Goal: Check status

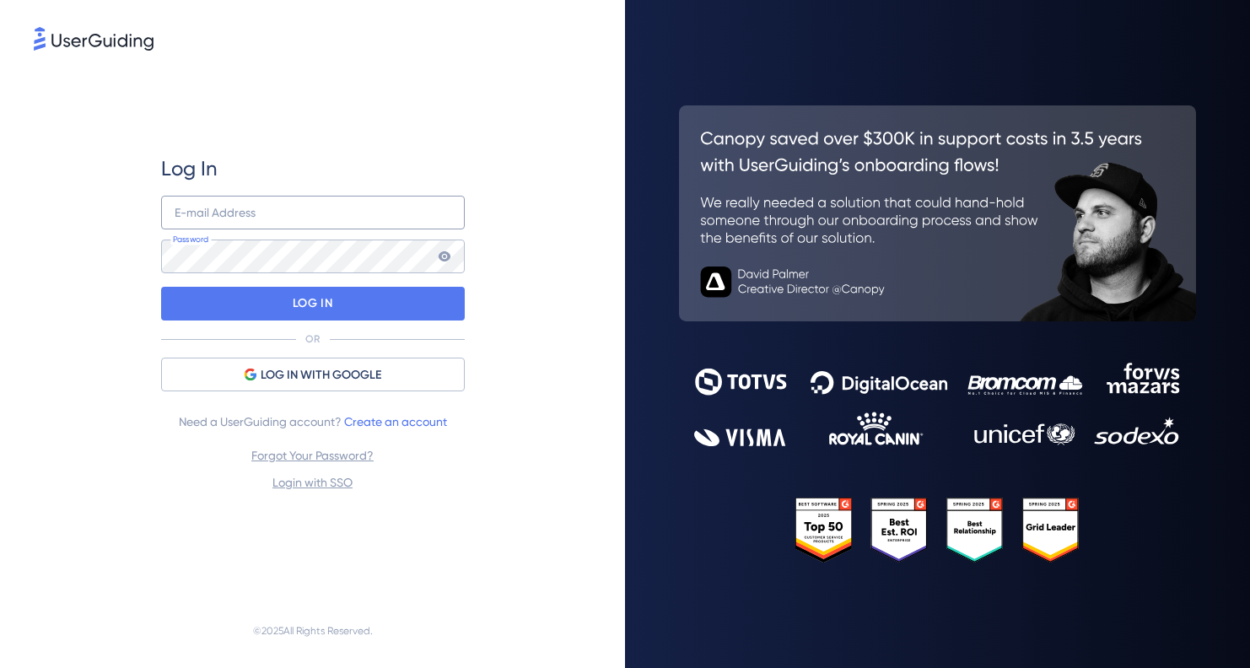
click at [277, 229] on div "E-mail Address Password" at bounding box center [313, 235] width 304 height 78
click at [266, 217] on input "email" at bounding box center [313, 213] width 304 height 34
click at [507, 111] on div "Log In E-mail Address Password LOG IN OR LOG IN WITH GOOGLE Need a UserGuiding …" at bounding box center [312, 324] width 557 height 540
click at [314, 212] on input "email" at bounding box center [313, 213] width 304 height 34
type input "delivery-tools@publink.com"
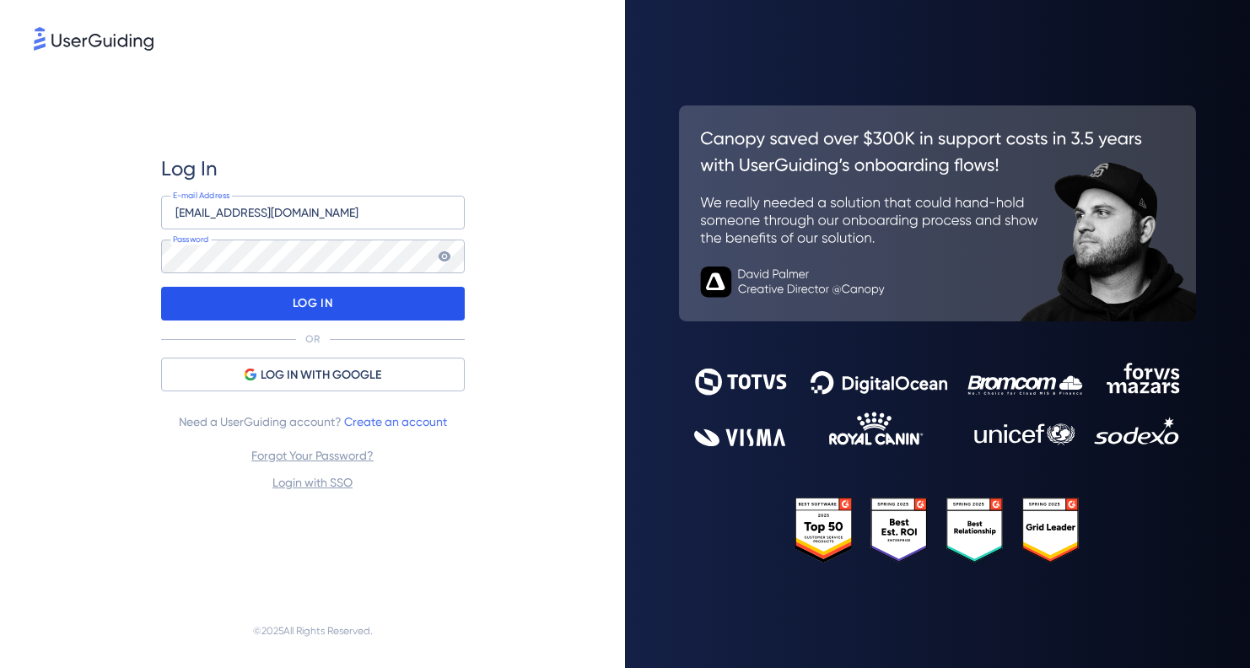
click at [243, 299] on div "LOG IN" at bounding box center [313, 304] width 304 height 34
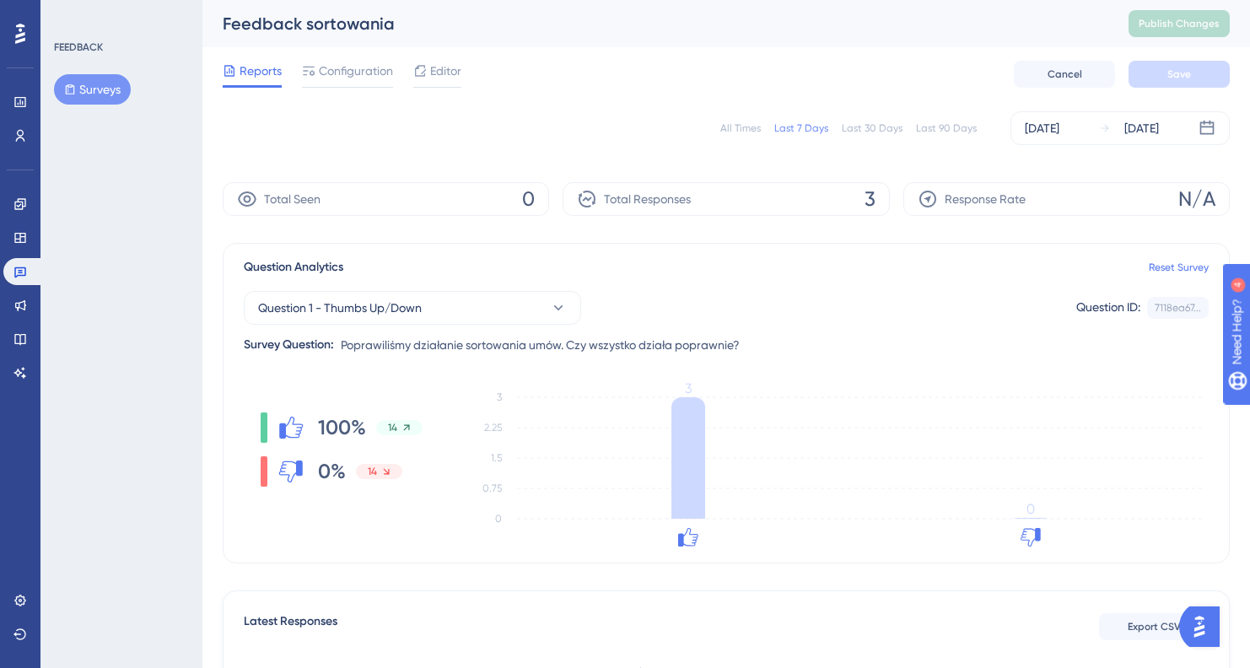
click at [751, 124] on div "All Times" at bounding box center [740, 127] width 40 height 13
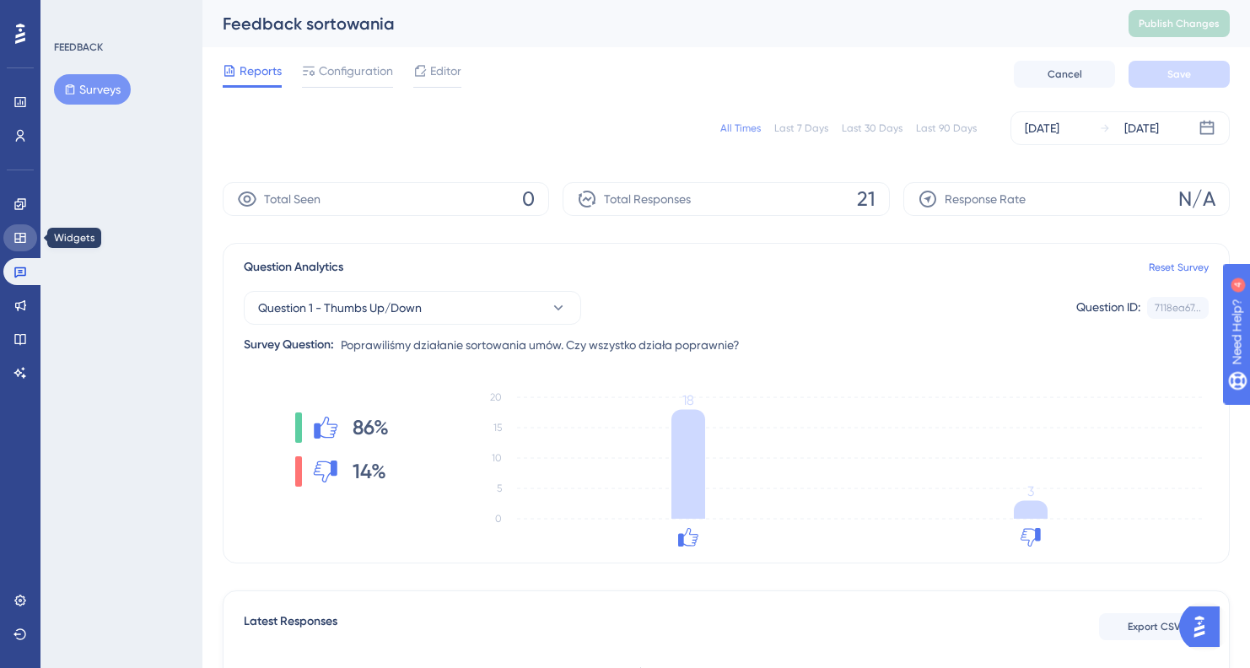
click at [23, 233] on icon at bounding box center [19, 238] width 11 height 10
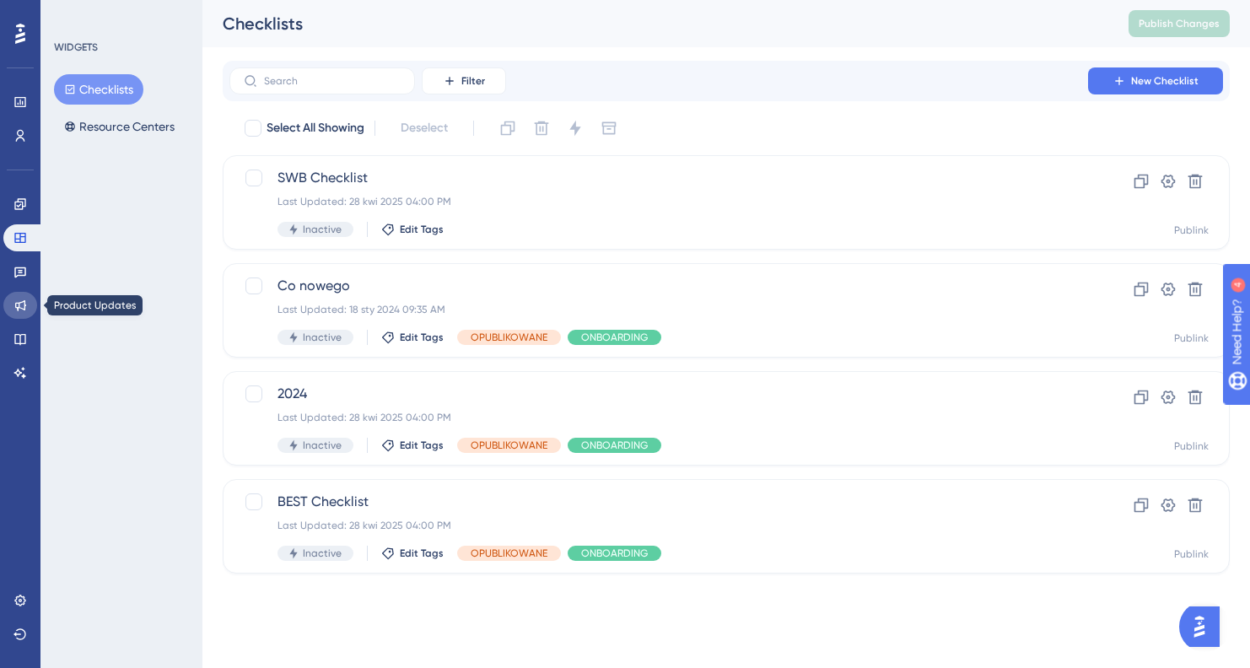
click at [19, 306] on icon at bounding box center [20, 305] width 11 height 11
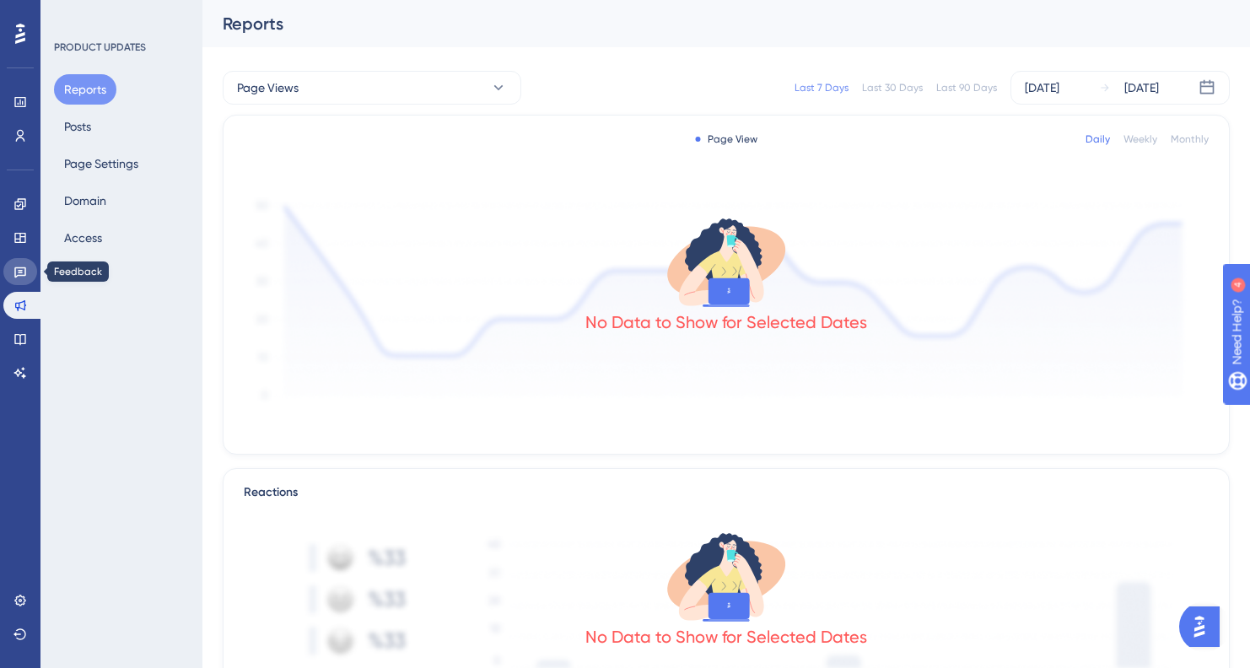
click at [19, 271] on icon at bounding box center [19, 271] width 13 height 13
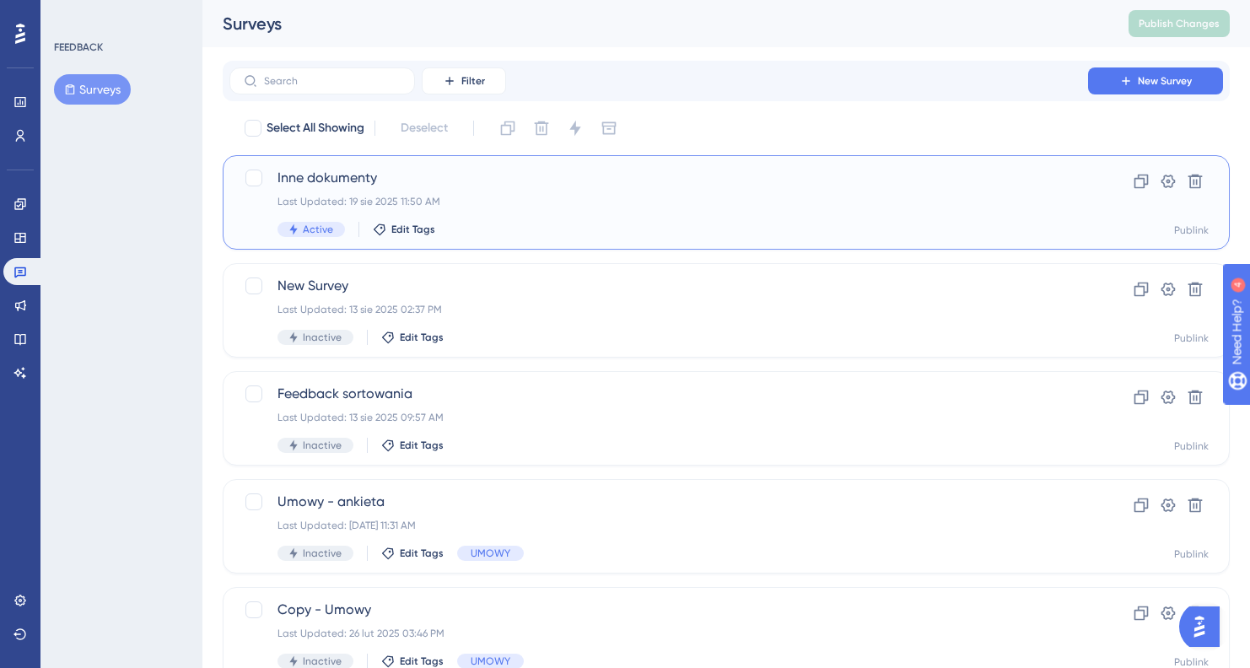
click at [575, 207] on div "Last Updated: 19 sie 2025 11:50 AM" at bounding box center [658, 201] width 762 height 13
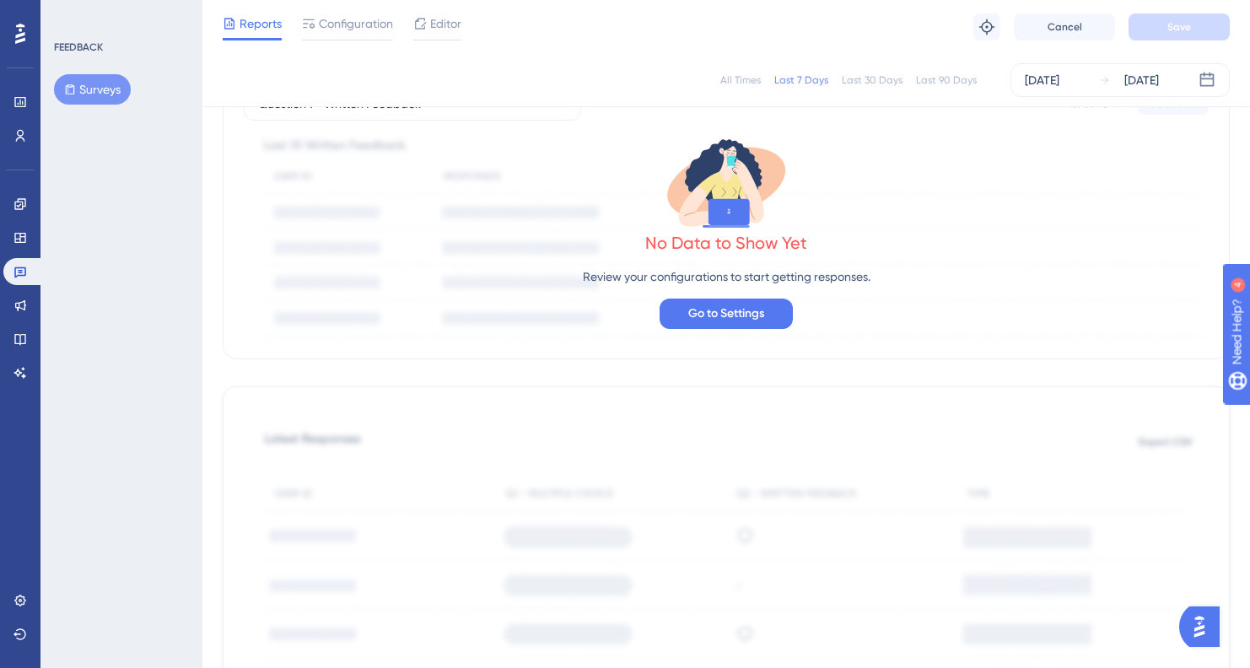
scroll to position [49, 0]
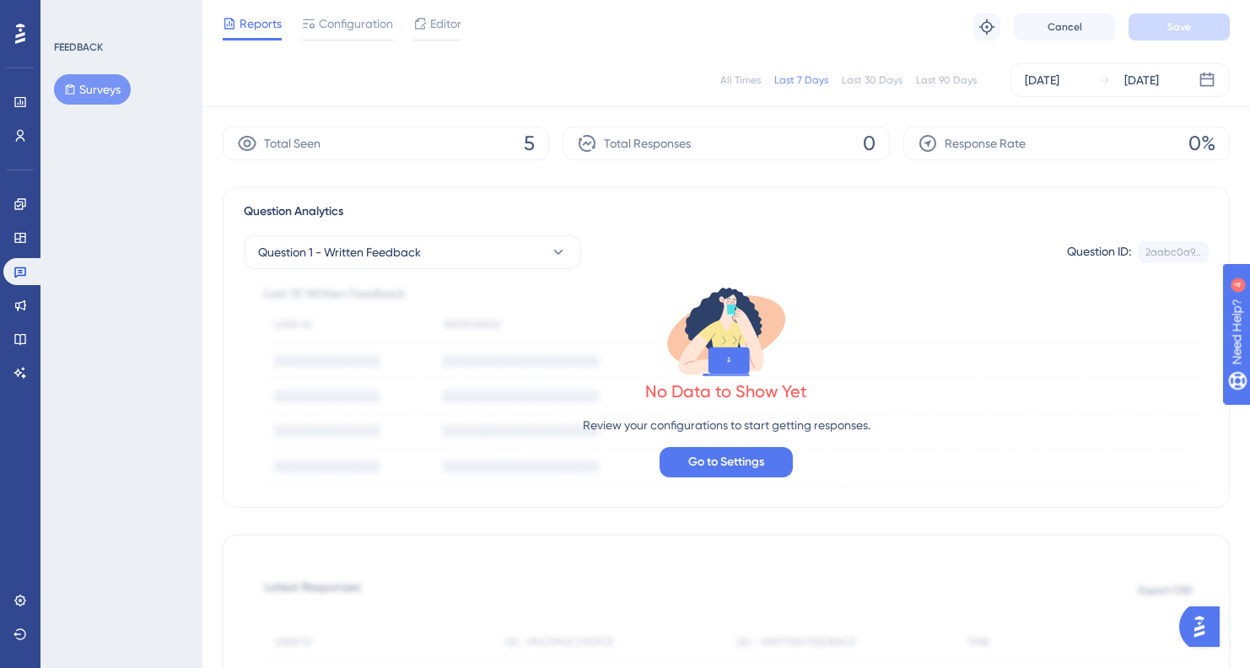
click at [729, 73] on div "All Times" at bounding box center [740, 79] width 40 height 13
click at [791, 73] on div "Last 7 Days" at bounding box center [801, 79] width 54 height 13
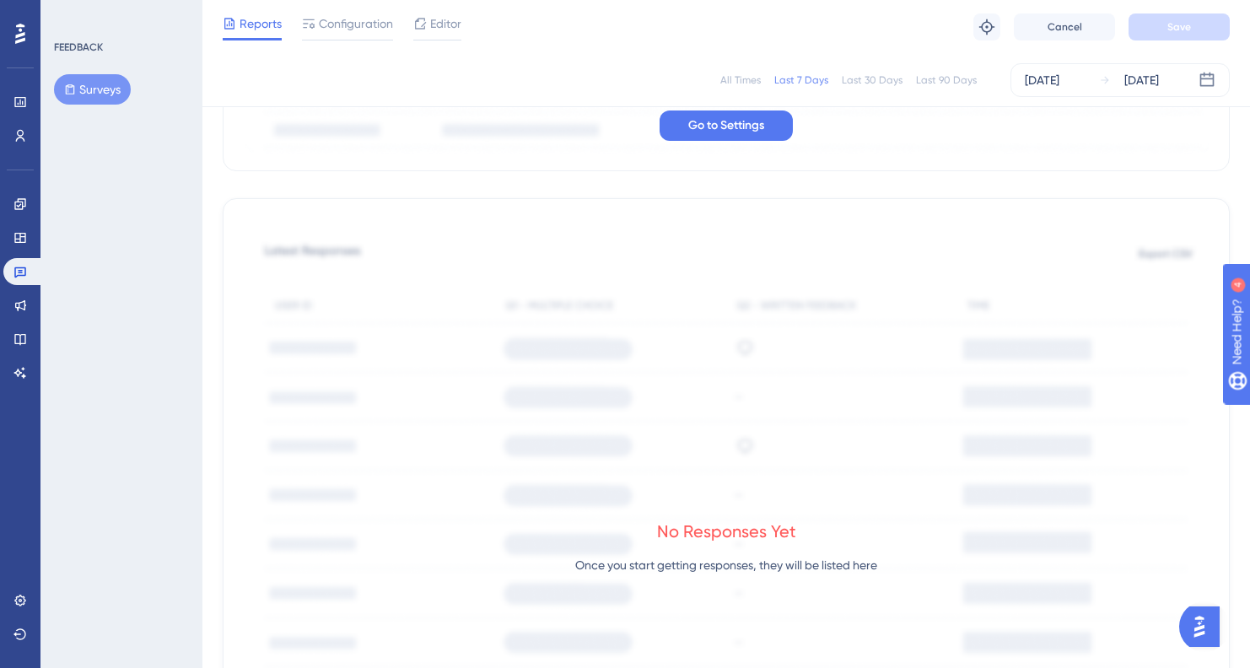
scroll to position [0, 0]
